Goal: Information Seeking & Learning: Learn about a topic

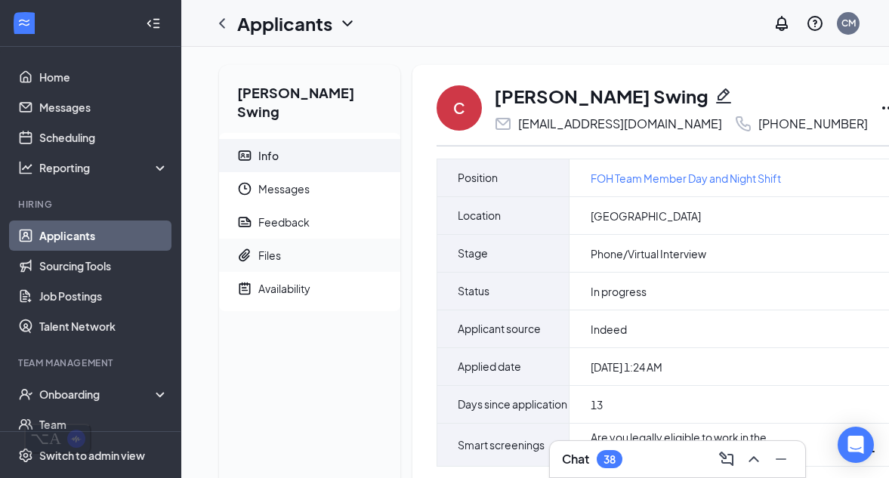
click at [320, 239] on span "Files" at bounding box center [323, 255] width 130 height 33
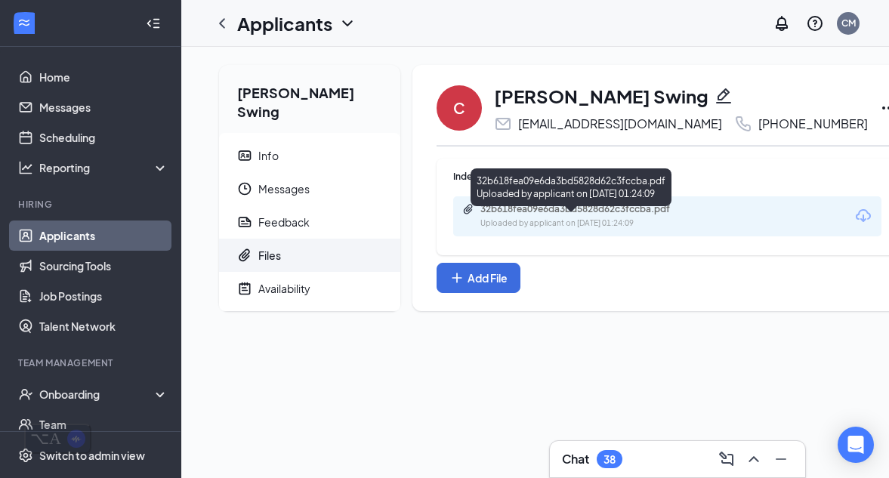
click at [532, 215] on div "32b618fea09e6da3bd5828d62c3fccba.pdf" at bounding box center [585, 209] width 211 height 12
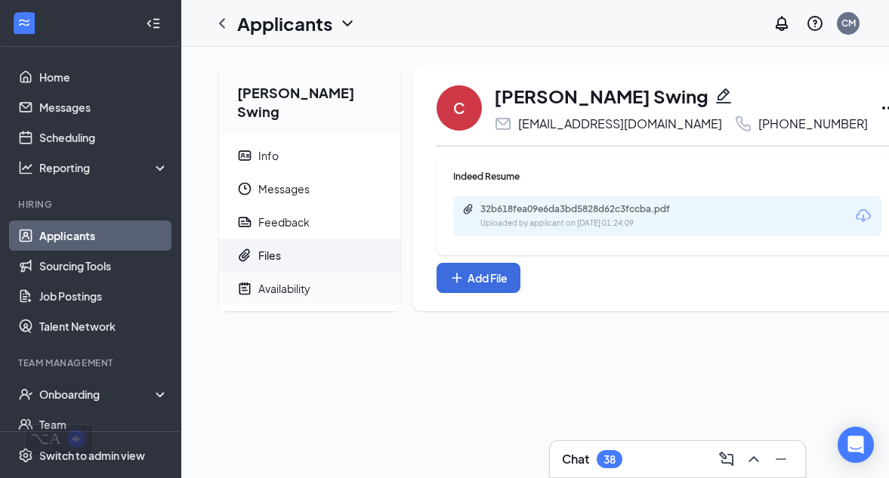
click at [323, 281] on span "Availability" at bounding box center [323, 288] width 130 height 33
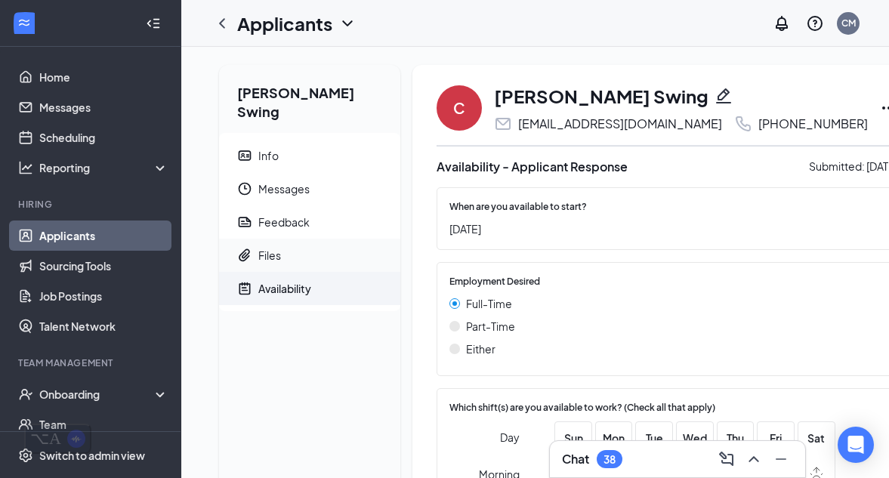
click at [310, 239] on span "Files" at bounding box center [323, 255] width 130 height 33
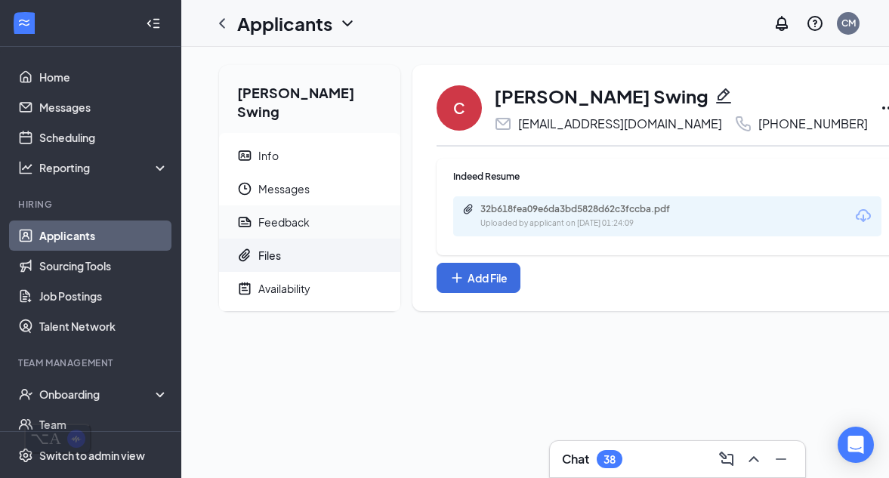
click at [321, 205] on span "Feedback" at bounding box center [323, 221] width 130 height 33
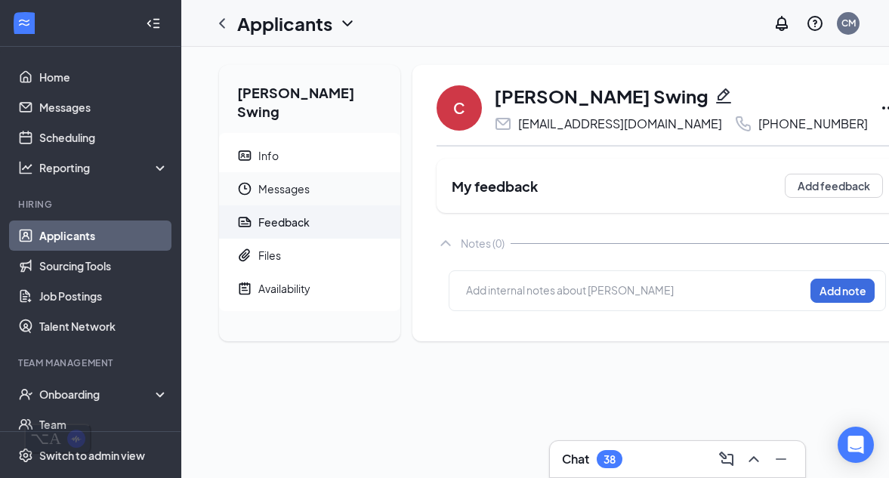
click at [329, 172] on span "Messages" at bounding box center [323, 188] width 130 height 33
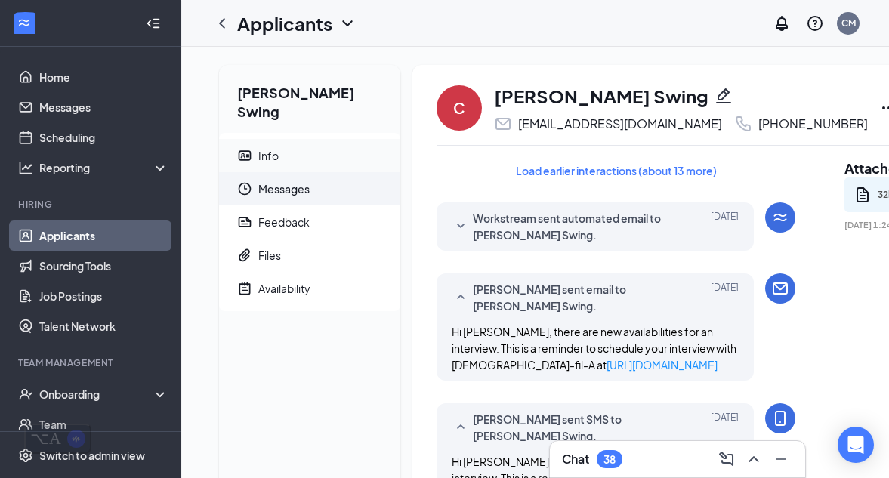
click at [346, 142] on span "Info" at bounding box center [323, 155] width 130 height 33
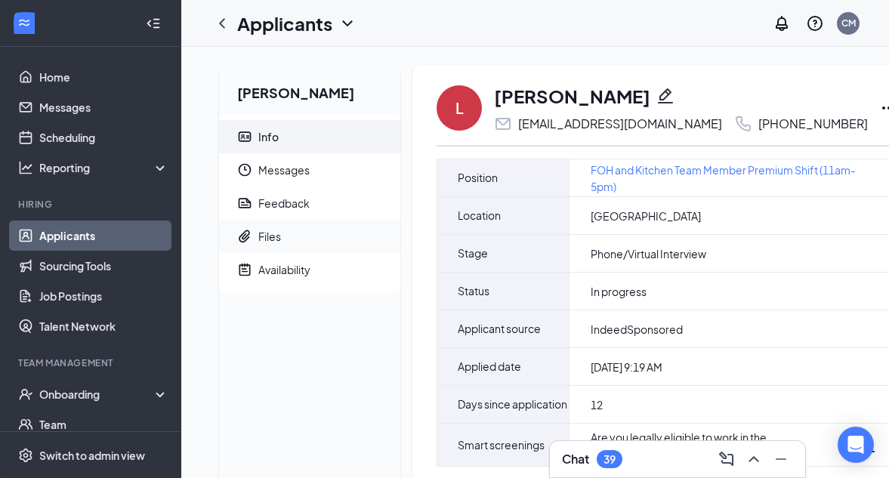
click at [292, 249] on span "Files" at bounding box center [323, 236] width 130 height 33
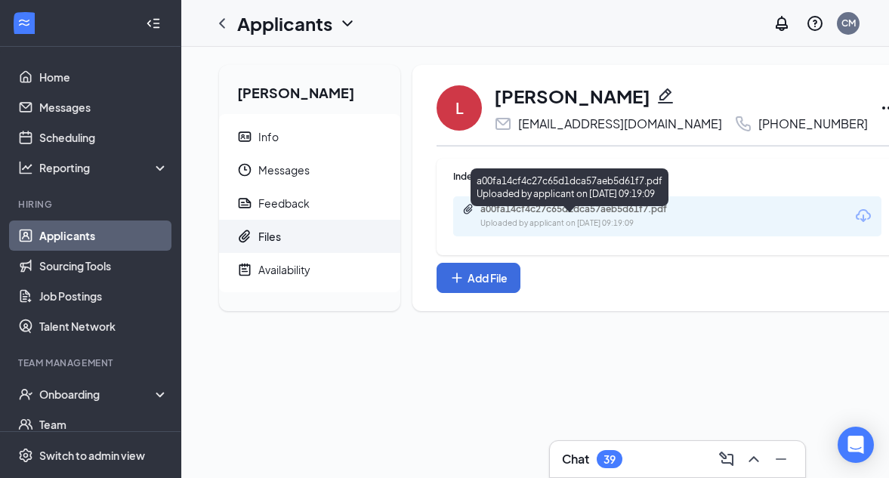
click at [557, 215] on div "a00fa14cf4c27c65d1dca57aeb5d61f7.pdf" at bounding box center [585, 209] width 211 height 12
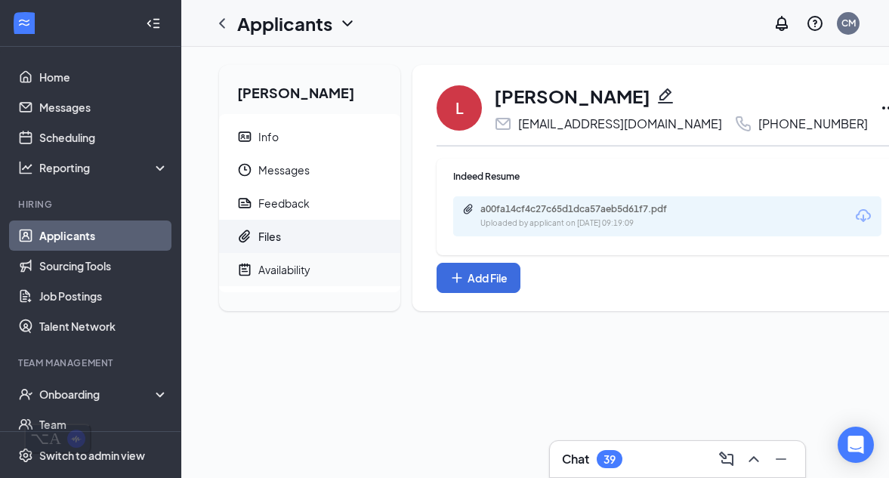
click at [345, 276] on span "Availability" at bounding box center [323, 269] width 130 height 33
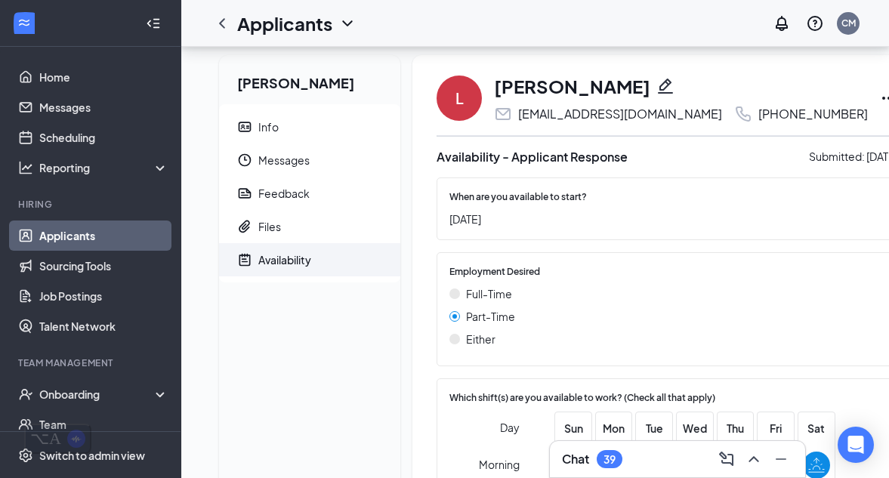
scroll to position [2, 0]
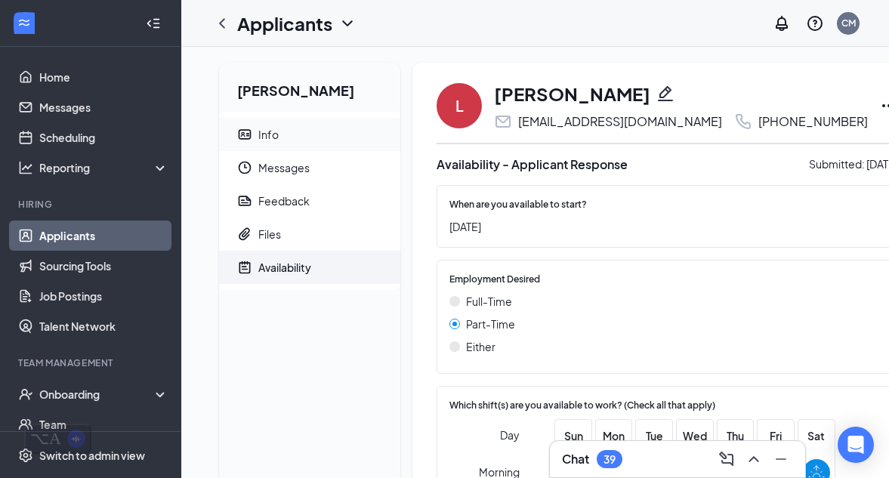
click at [347, 134] on span "Info" at bounding box center [323, 134] width 130 height 33
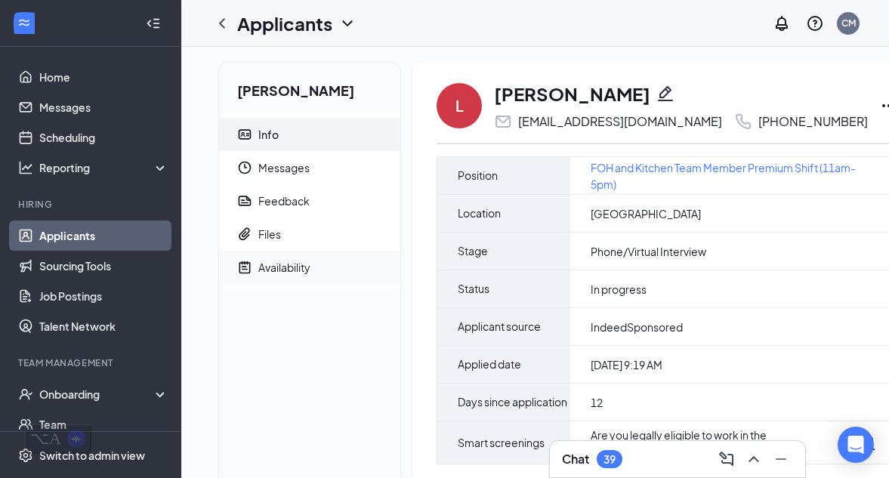
click at [301, 276] on span "Availability" at bounding box center [323, 267] width 130 height 33
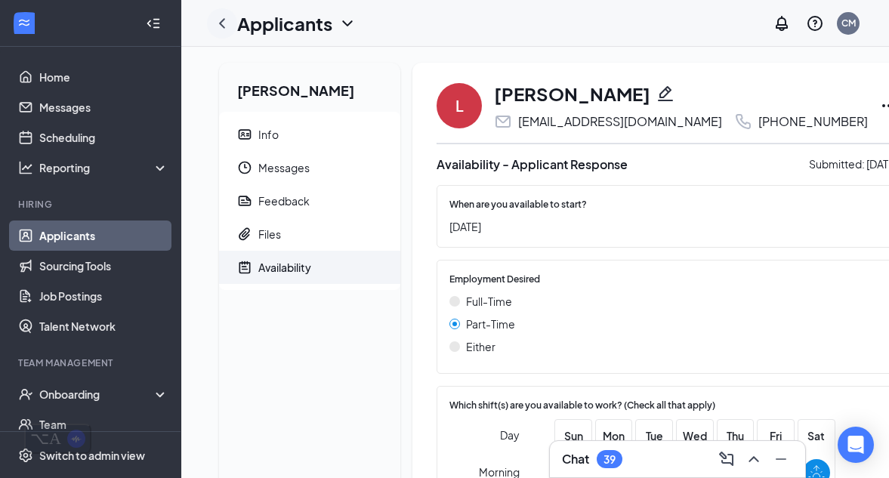
click at [221, 25] on icon "ChevronLeft" at bounding box center [222, 23] width 6 height 10
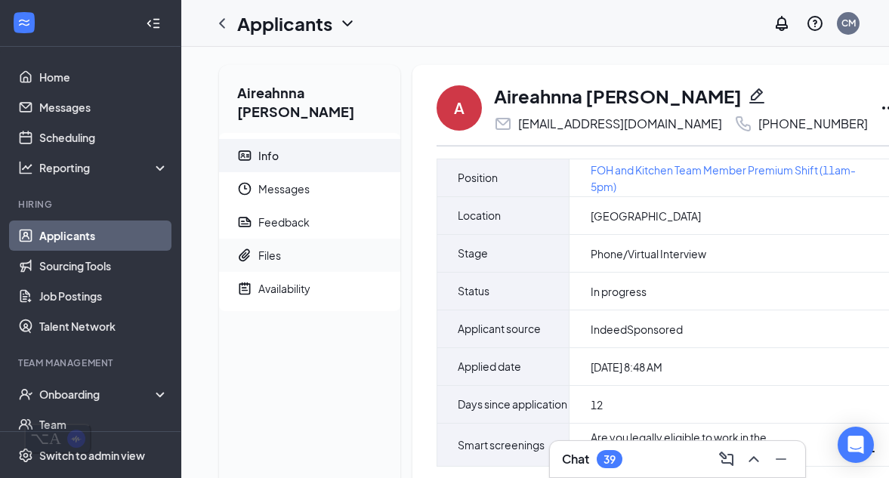
click at [325, 239] on span "Files" at bounding box center [323, 255] width 130 height 33
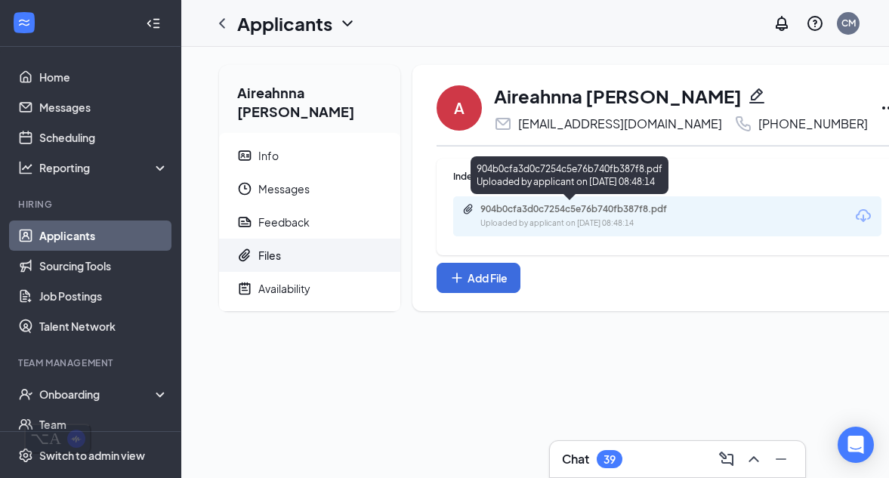
click at [577, 211] on div "904b0cfa3d0c7254c5e76b740fb387f8.pdf" at bounding box center [585, 209] width 211 height 12
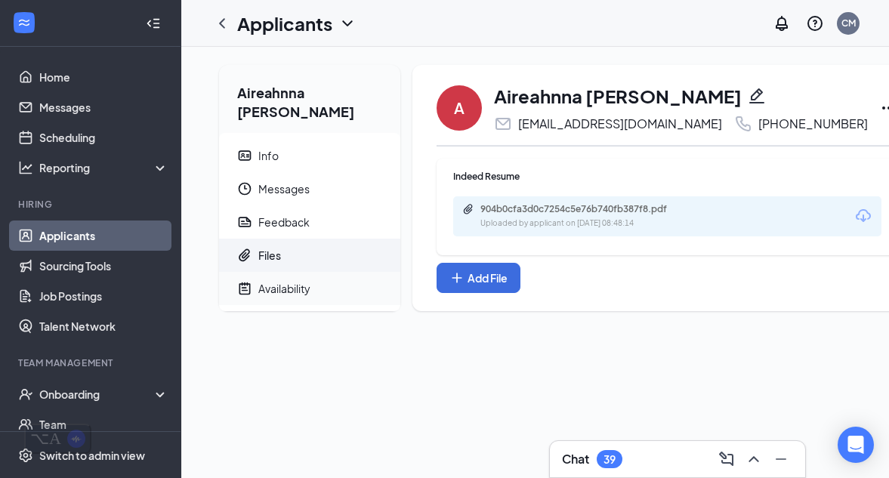
click at [327, 276] on span "Availability" at bounding box center [323, 288] width 130 height 33
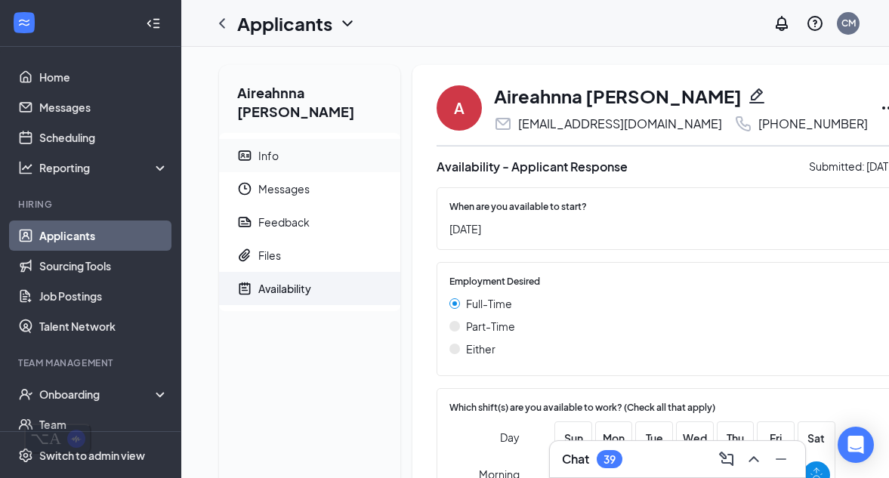
click at [313, 147] on span "Info" at bounding box center [323, 155] width 130 height 33
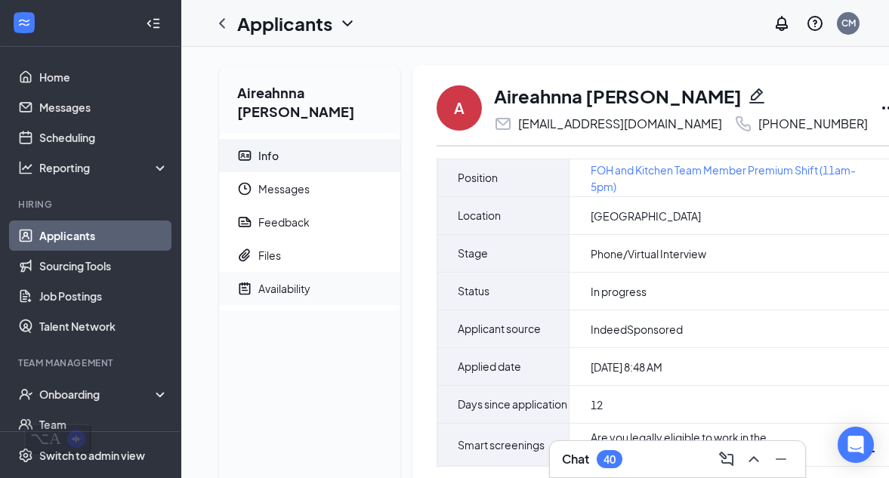
click at [325, 272] on span "Availability" at bounding box center [323, 288] width 130 height 33
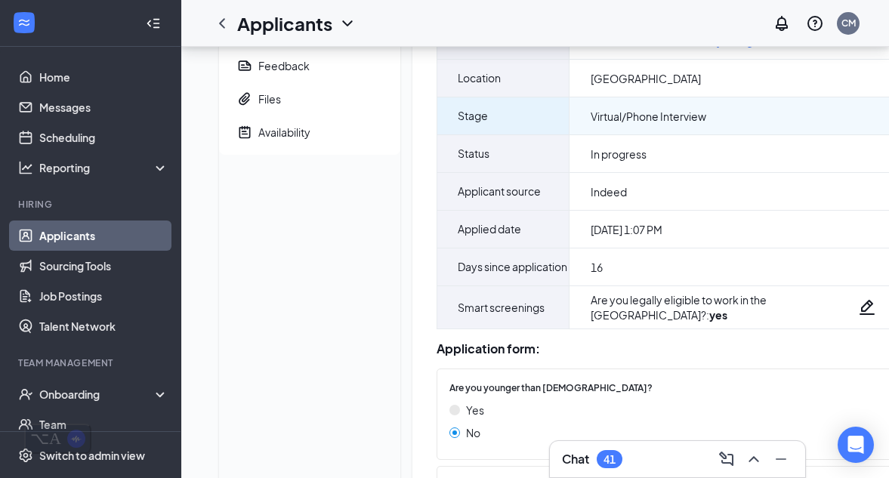
scroll to position [153, 0]
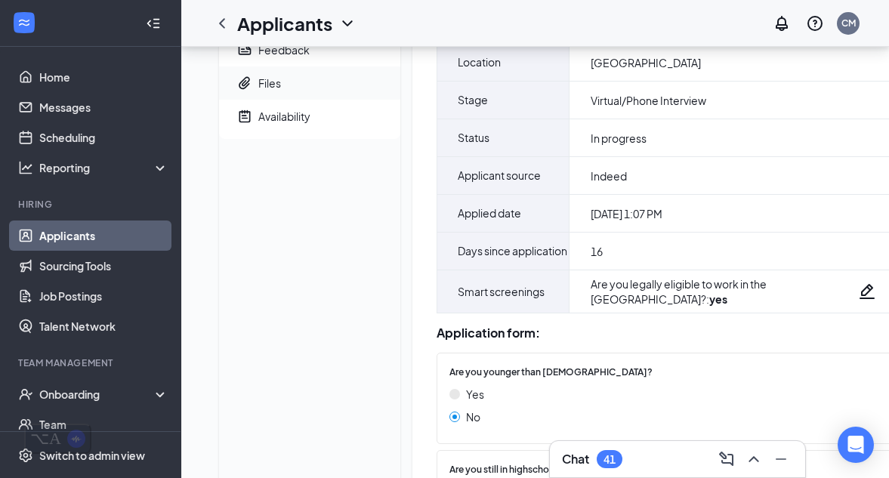
click at [334, 92] on span "Files" at bounding box center [323, 82] width 130 height 33
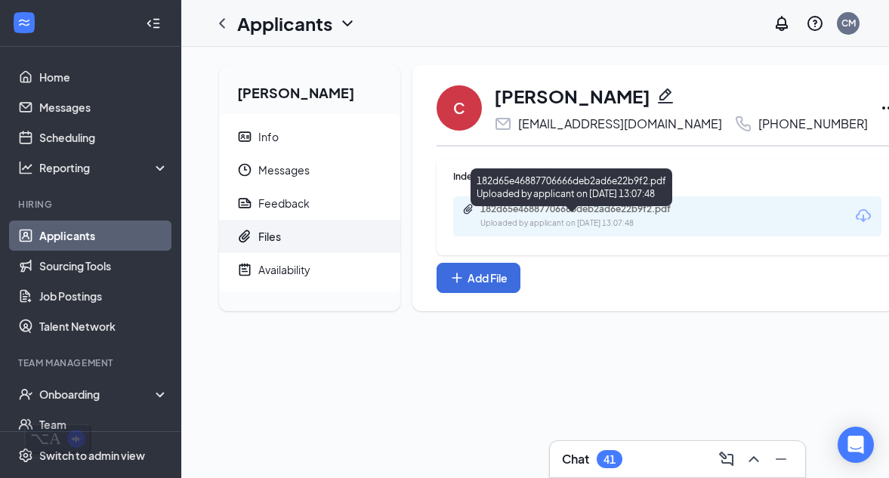
click at [555, 215] on div "182d65e46887706666deb2ad6e22b9f2.pdf" at bounding box center [585, 209] width 211 height 12
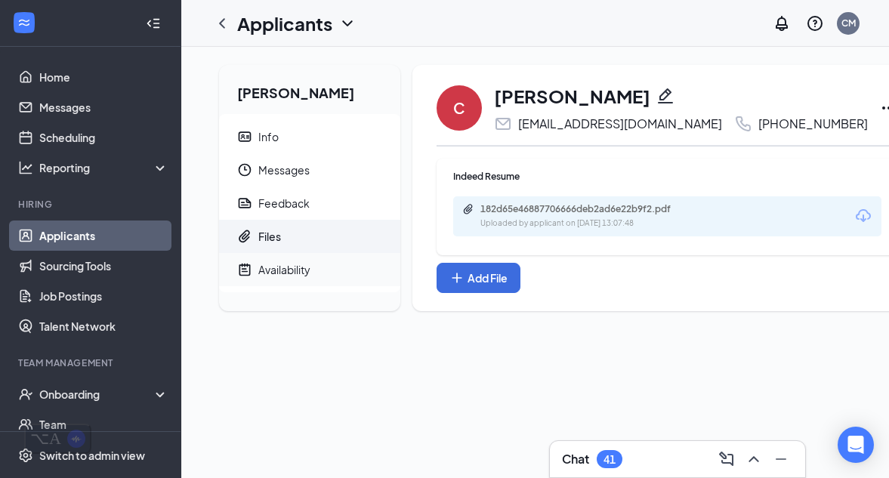
click at [296, 264] on div "Availability" at bounding box center [284, 269] width 52 height 15
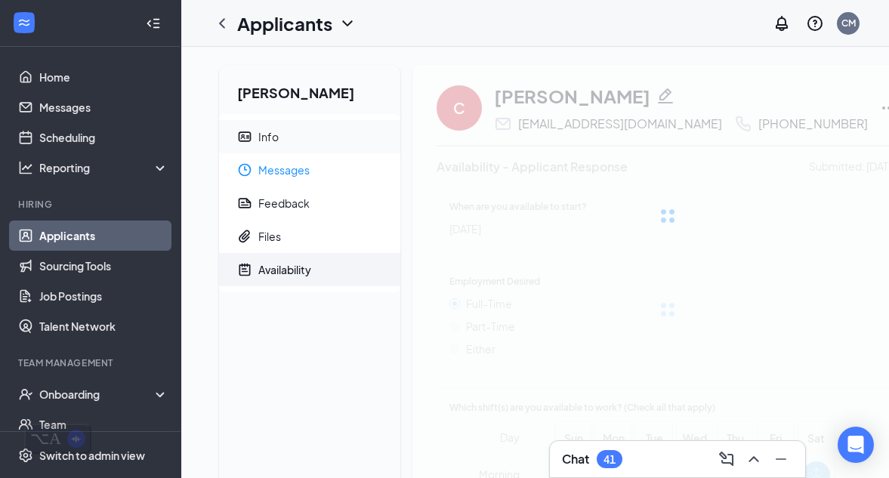
click at [320, 133] on span "Info" at bounding box center [323, 136] width 130 height 33
